Goal: Consume media (video, audio)

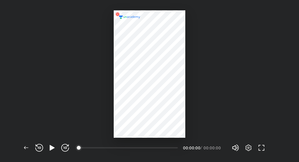
scroll to position [162, 299]
click at [53, 150] on icon "button" at bounding box center [52, 148] width 8 height 8
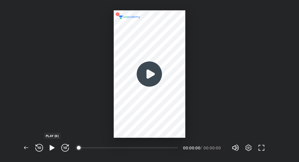
click at [53, 149] on icon "button" at bounding box center [52, 148] width 5 height 6
click at [158, 68] on img at bounding box center [149, 74] width 31 height 31
click at [151, 78] on img at bounding box center [149, 74] width 31 height 31
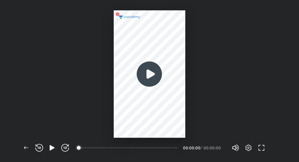
click at [135, 85] on img at bounding box center [149, 74] width 31 height 31
click at [144, 72] on img at bounding box center [149, 74] width 31 height 31
click at [188, 65] on div at bounding box center [149, 69] width 299 height 138
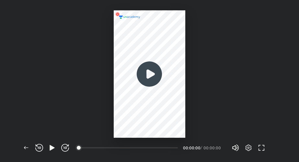
click at [144, 73] on img at bounding box center [149, 74] width 31 height 31
click at [28, 145] on icon "button" at bounding box center [26, 148] width 8 height 8
